Goal: Use online tool/utility: Utilize a website feature to perform a specific function

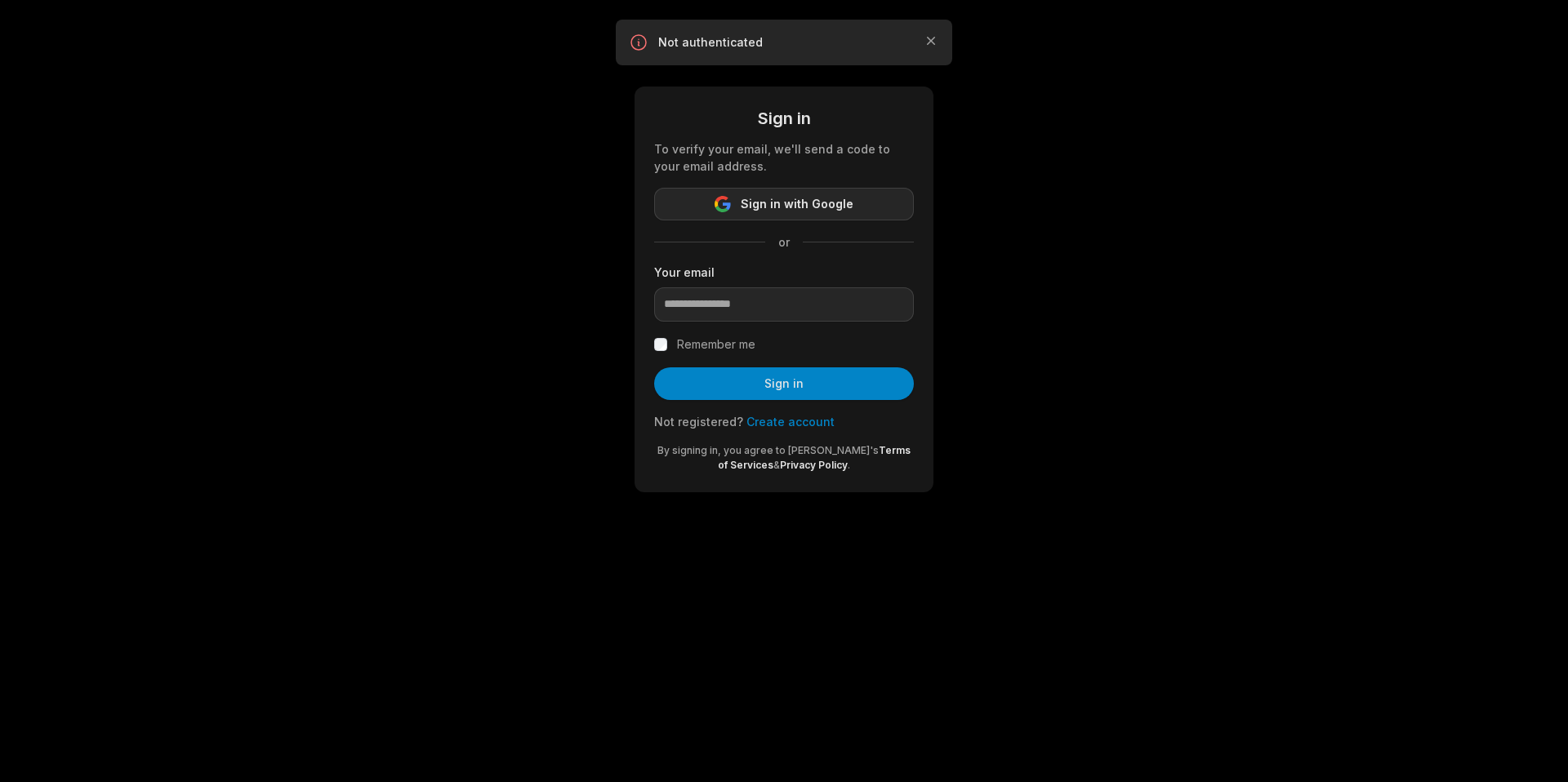
click at [759, 204] on span "Sign in with Google" at bounding box center [796, 204] width 112 height 20
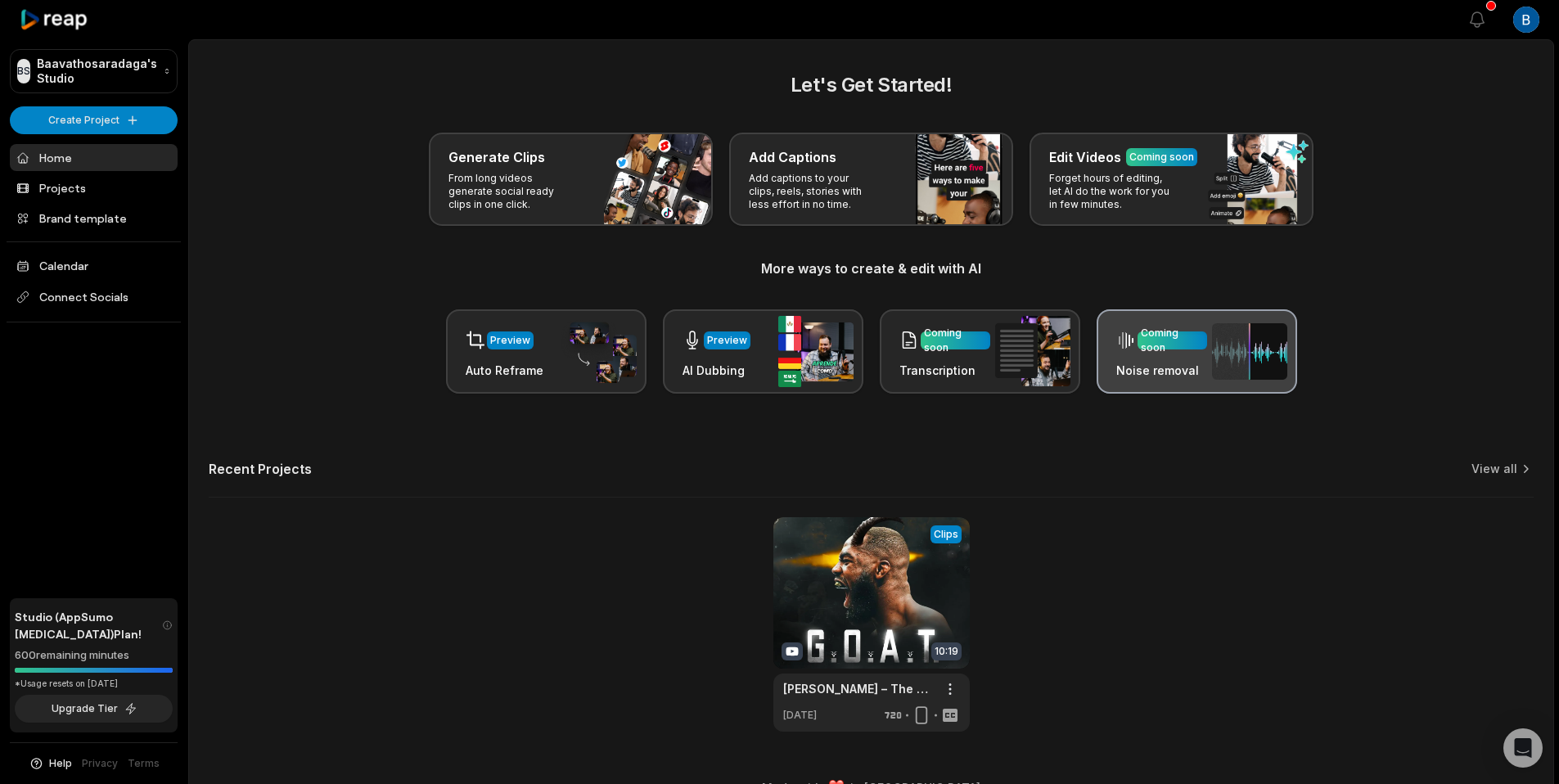
click at [1242, 349] on img at bounding box center [1249, 352] width 75 height 57
click at [1482, 23] on icon "button" at bounding box center [1477, 20] width 20 height 20
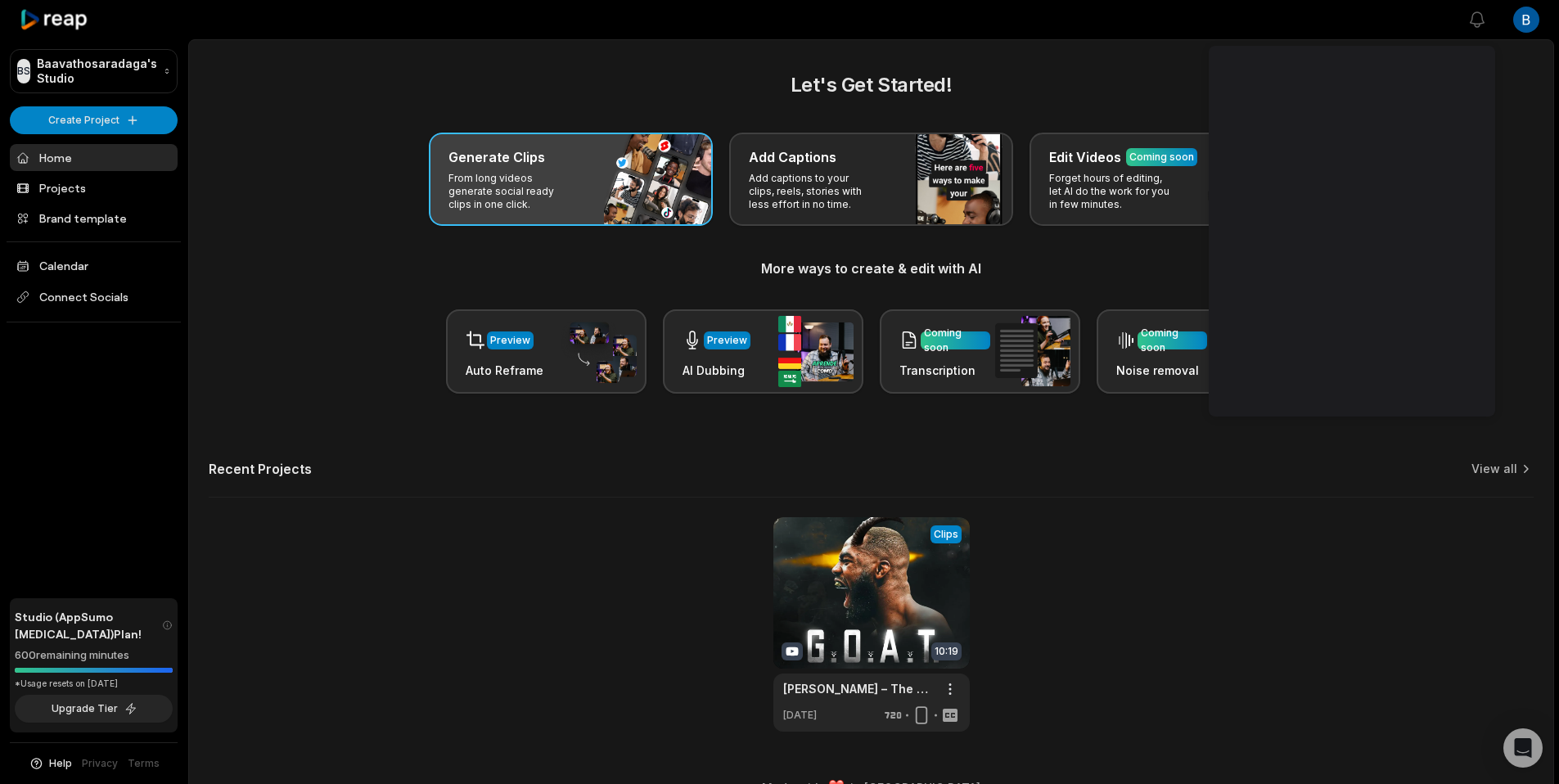
click at [622, 176] on div "Generate Clips From long videos generate social ready clips in one click." at bounding box center [571, 180] width 284 height 94
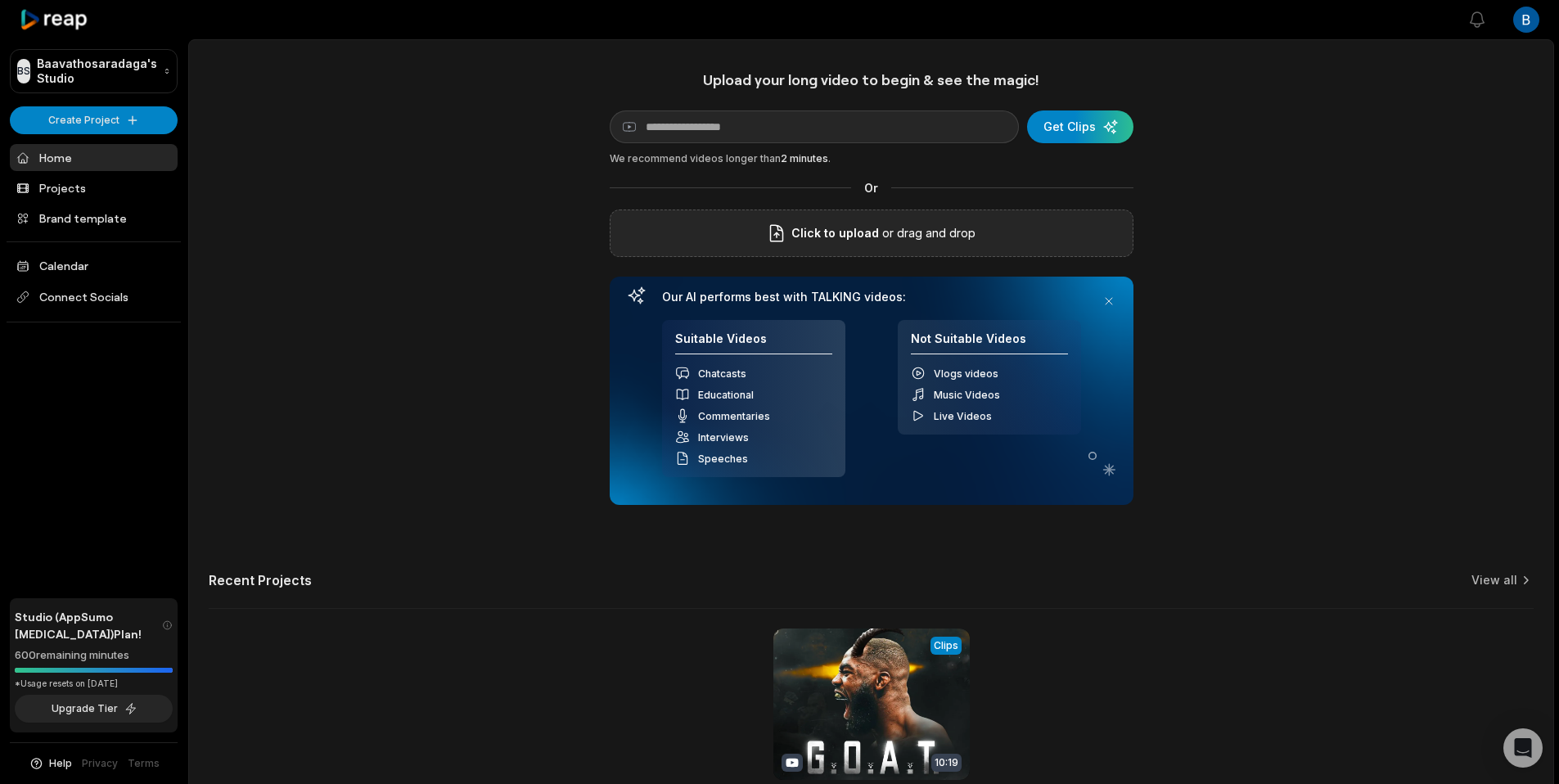
click at [865, 242] on span "Click to upload" at bounding box center [835, 234] width 88 height 20
click at [0, 0] on input "Click to upload" at bounding box center [0, 0] width 0 height 0
